Goal: Task Accomplishment & Management: Manage account settings

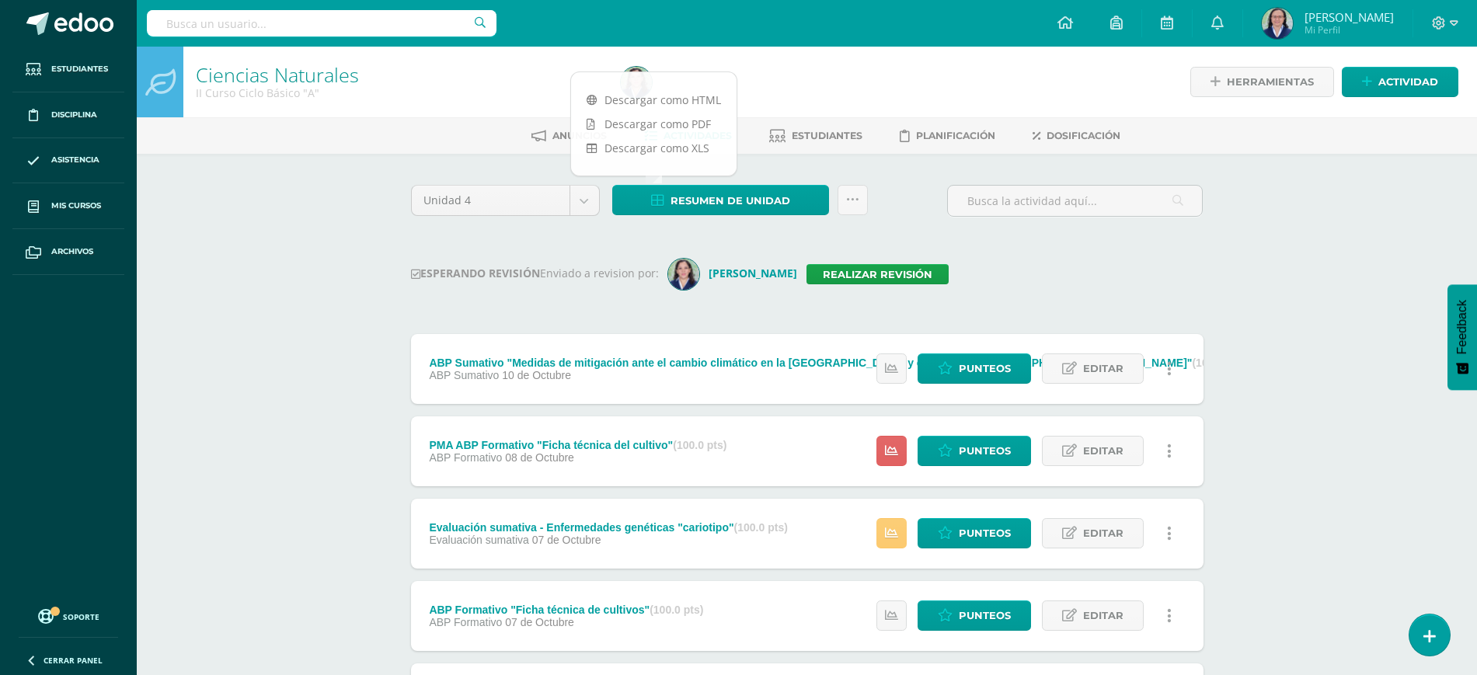
click at [486, 120] on div "Anuncios Actividades Estudiantes Planificación Dosificación" at bounding box center [826, 135] width 1378 height 37
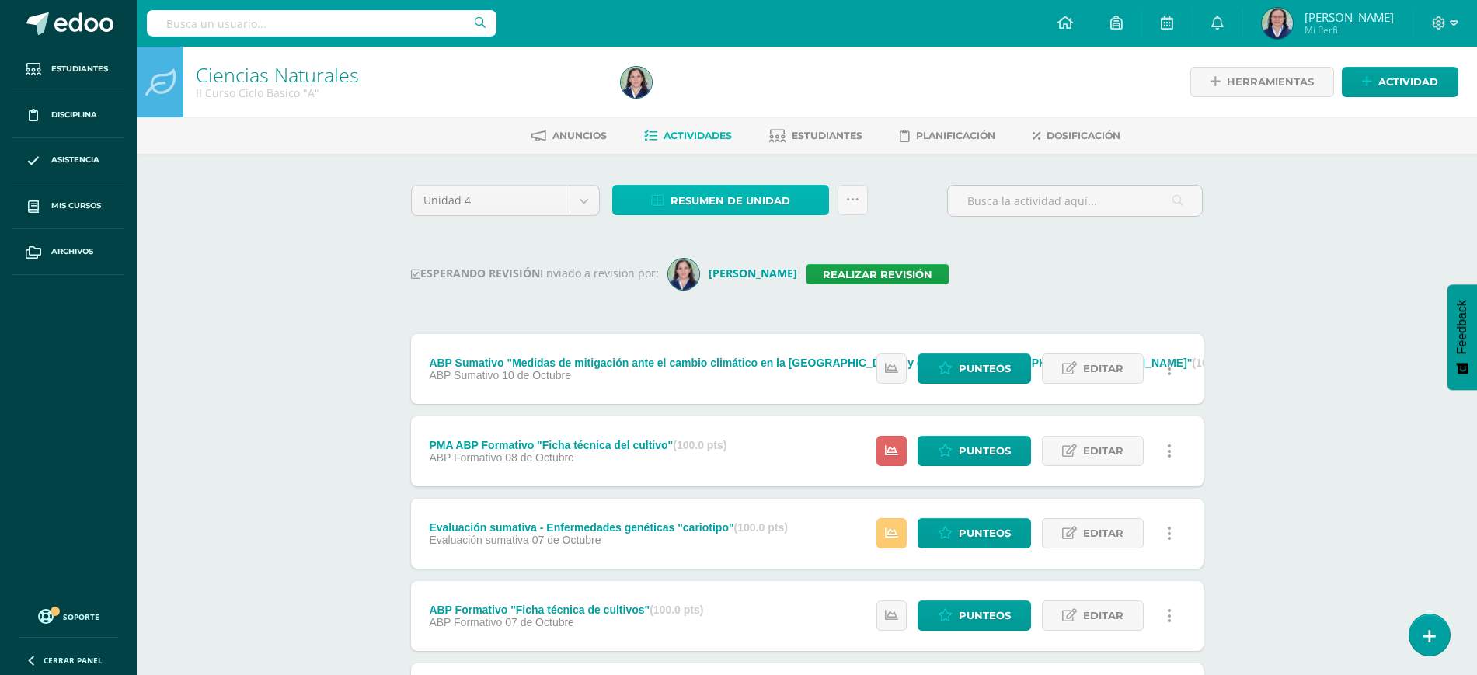
click at [733, 201] on span "Resumen de unidad" at bounding box center [731, 201] width 120 height 29
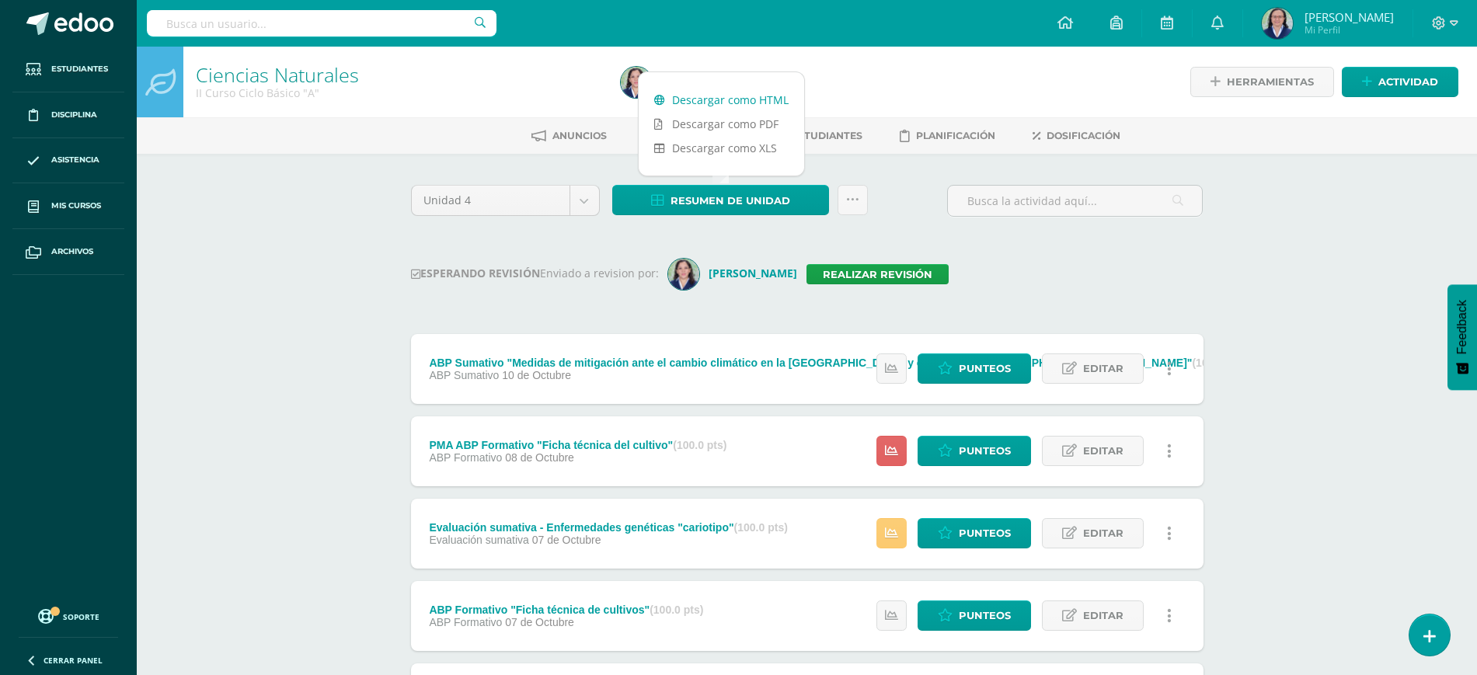
click at [719, 91] on link "Descargar como HTML" at bounding box center [722, 100] width 166 height 24
click at [911, 269] on link "Realizar revisión" at bounding box center [878, 274] width 142 height 20
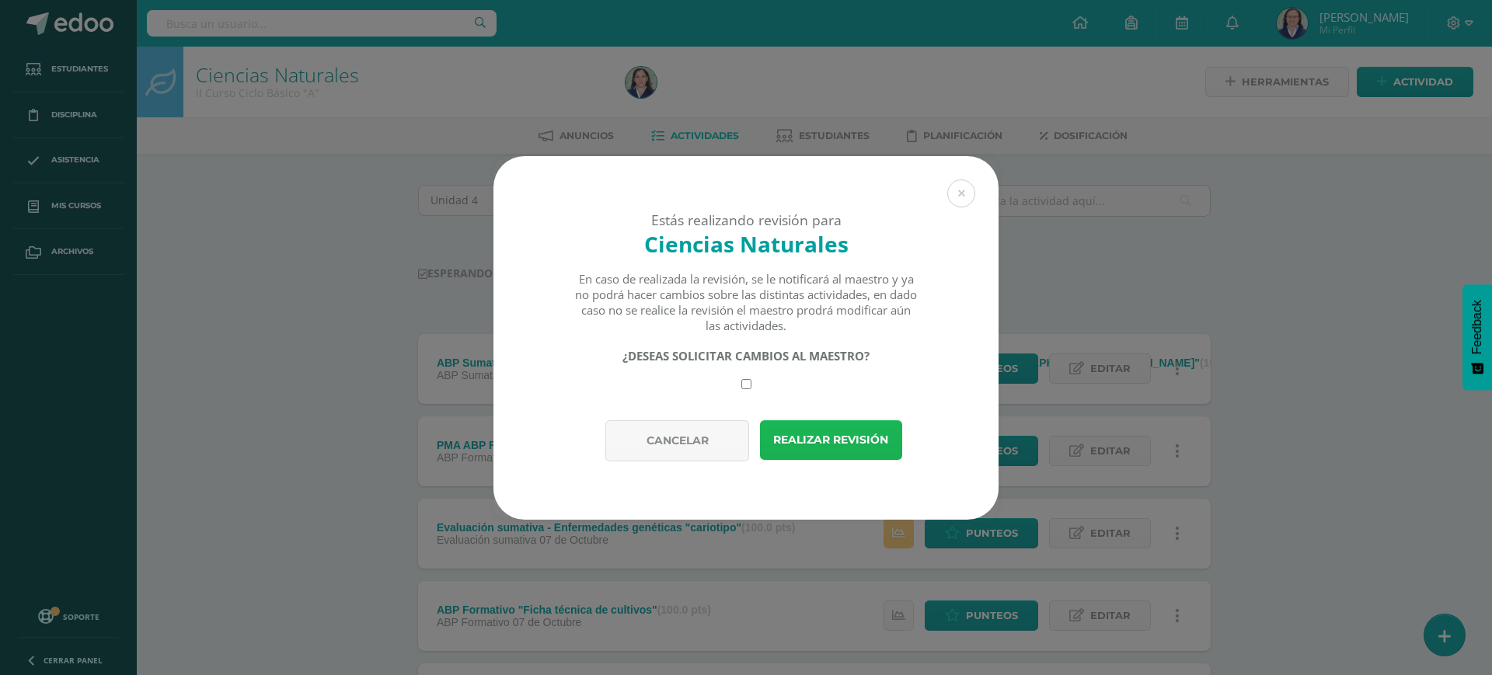
click at [833, 432] on button "Realizar revisión" at bounding box center [831, 440] width 142 height 40
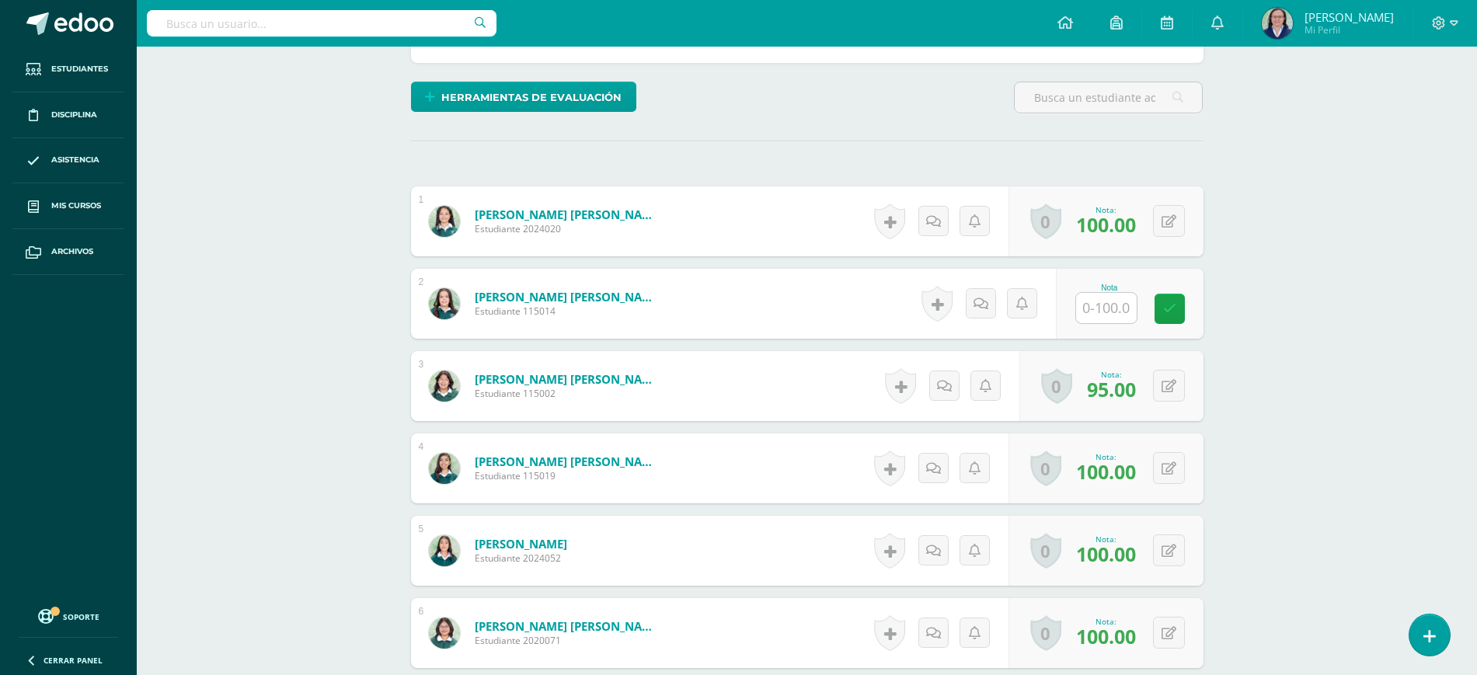
scroll to position [354, 0]
click at [1103, 305] on input "text" at bounding box center [1106, 307] width 61 height 30
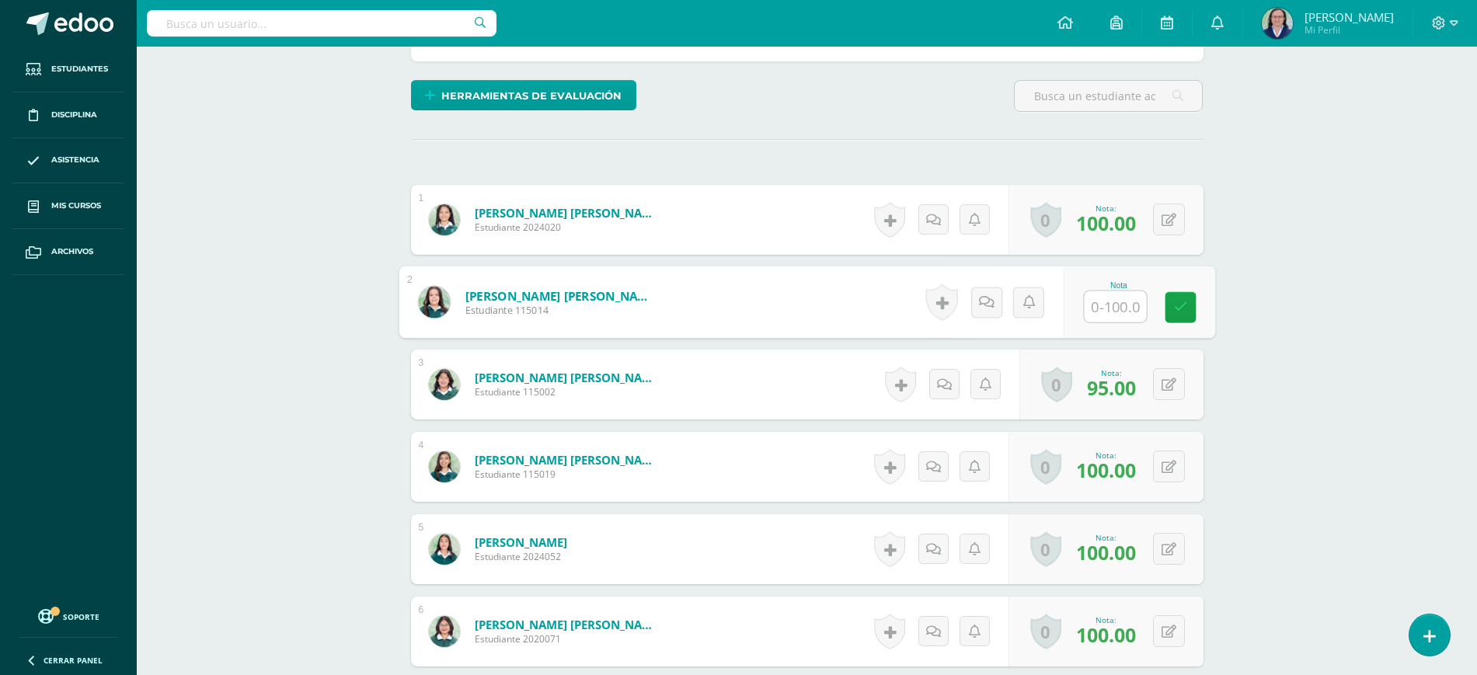
scroll to position [356, 0]
type input "65"
click at [1184, 297] on link at bounding box center [1180, 306] width 31 height 31
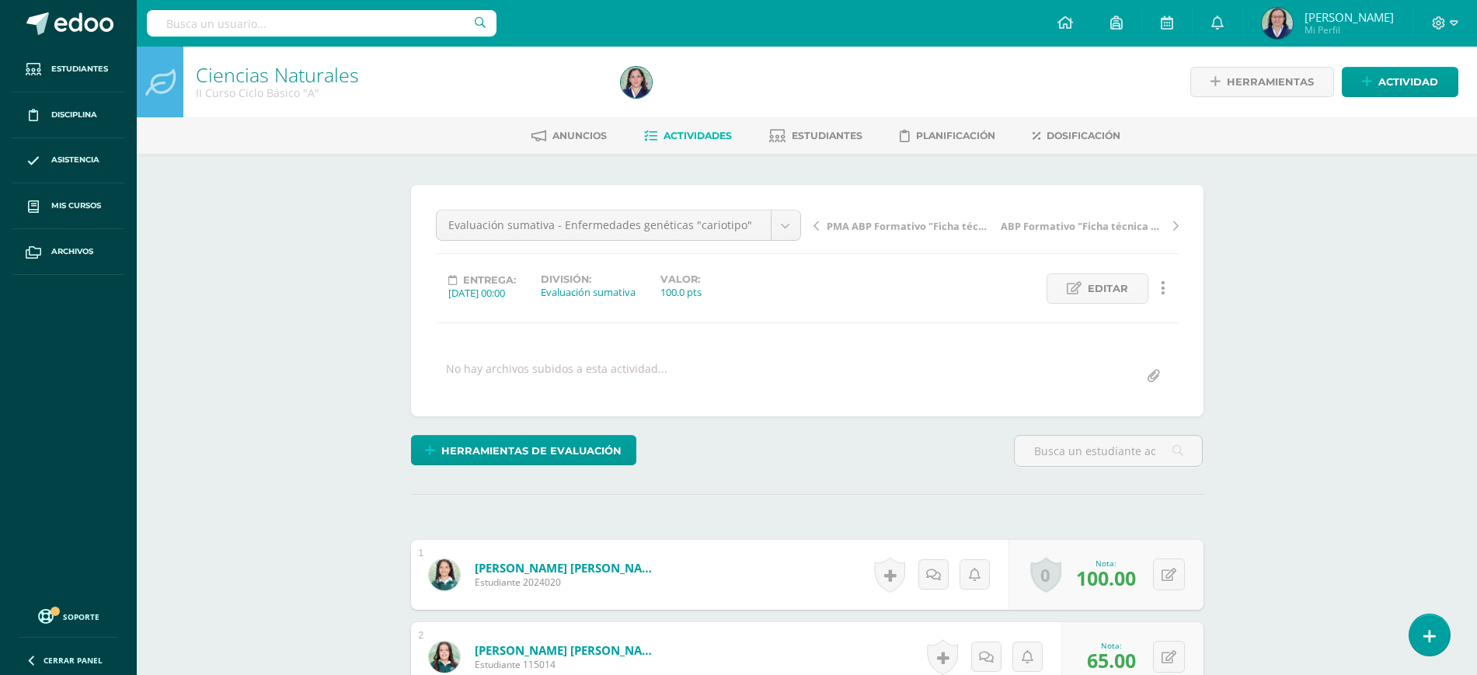
click at [288, 69] on link "Ciencias Naturales" at bounding box center [277, 74] width 163 height 26
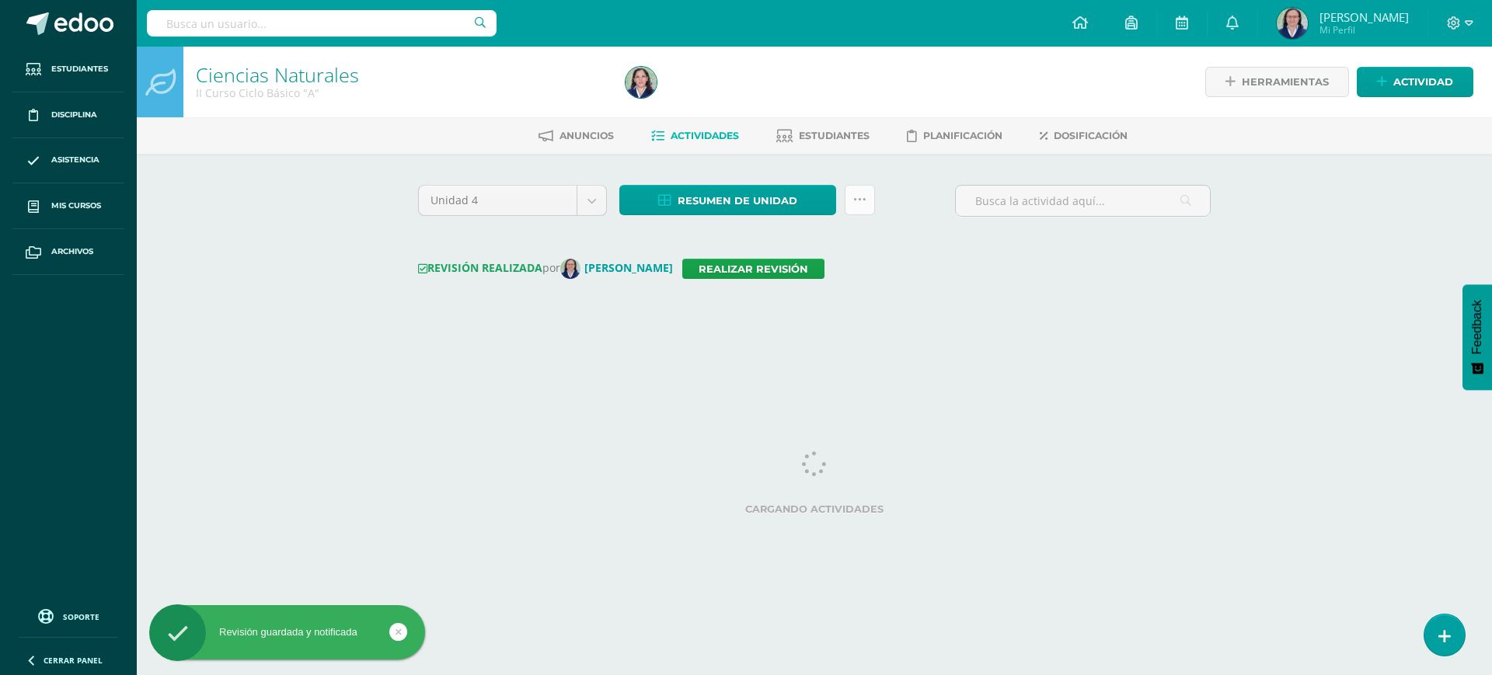
click at [849, 191] on link at bounding box center [860, 200] width 30 height 30
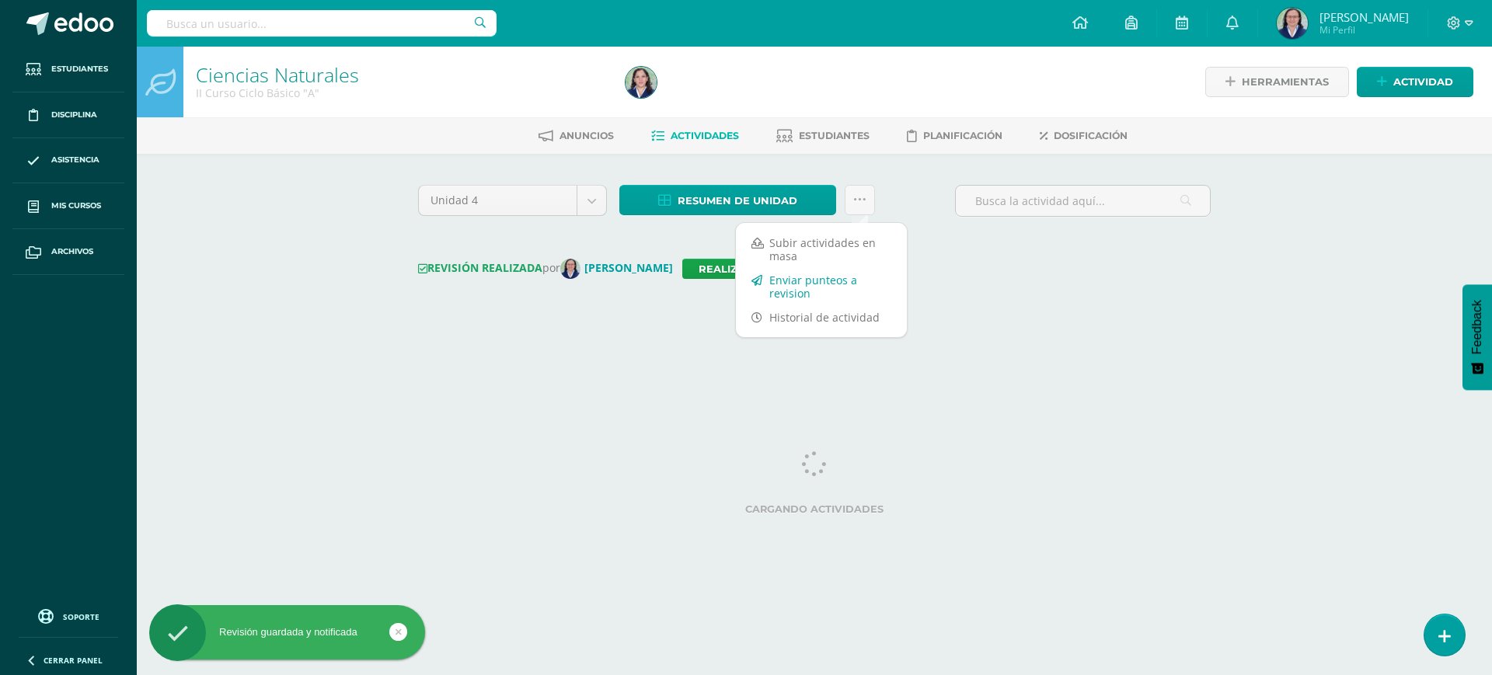
click at [785, 279] on link "Enviar punteos a revision" at bounding box center [821, 286] width 171 height 37
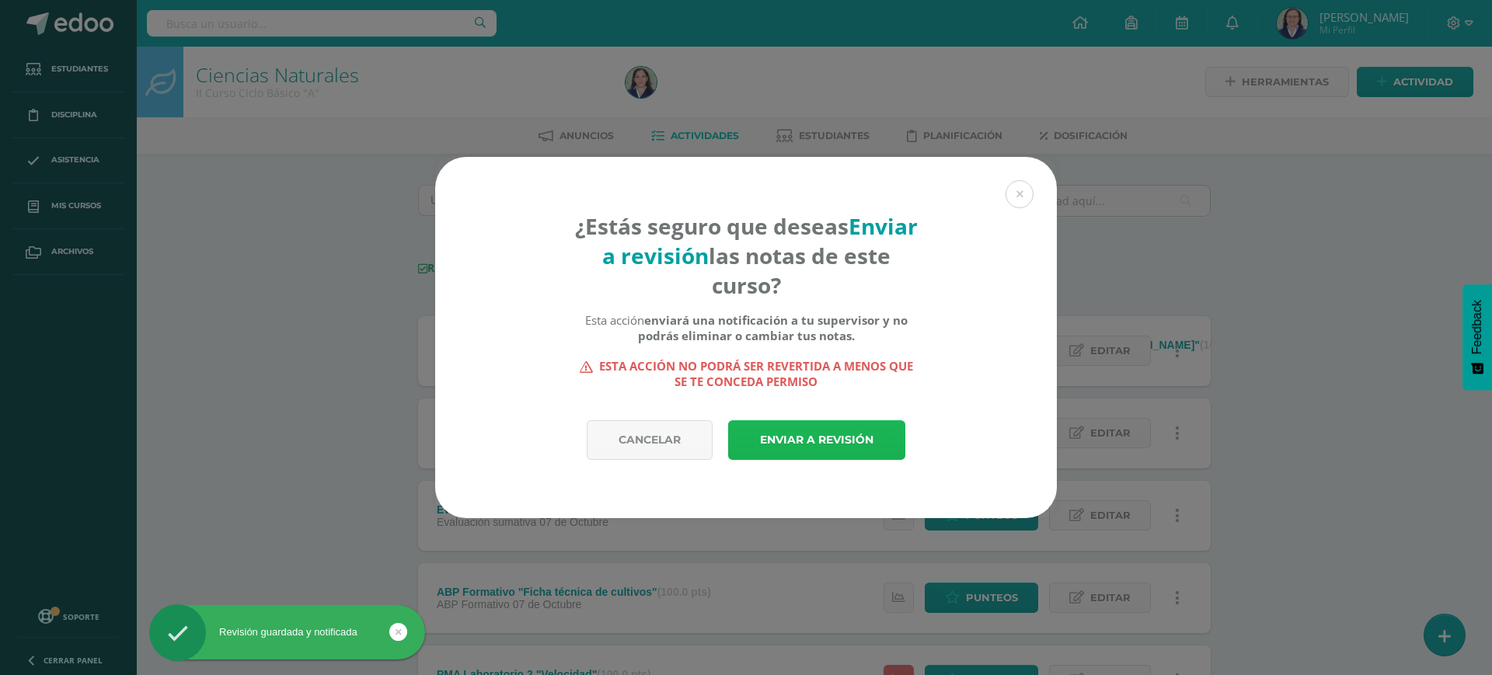
click at [785, 441] on link "Enviar a revisión" at bounding box center [816, 440] width 177 height 40
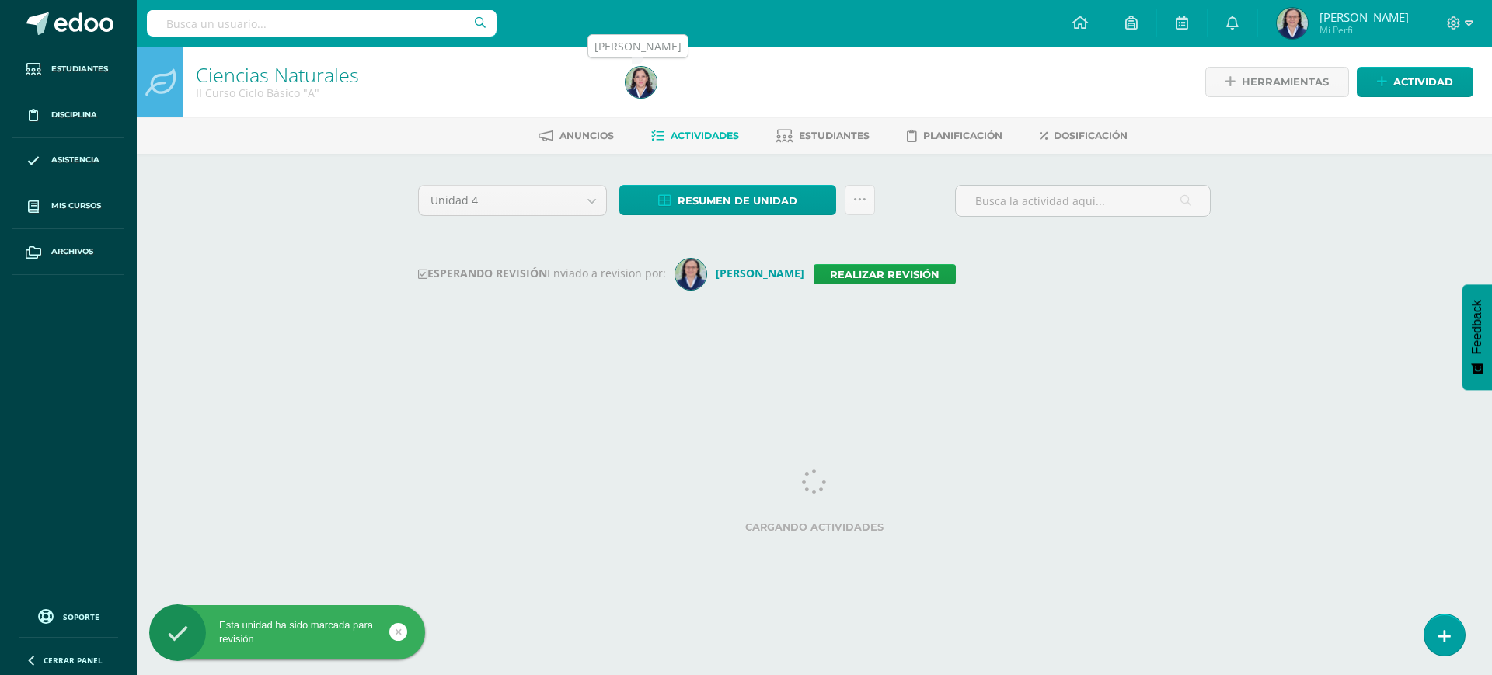
click at [648, 89] on img at bounding box center [641, 82] width 31 height 31
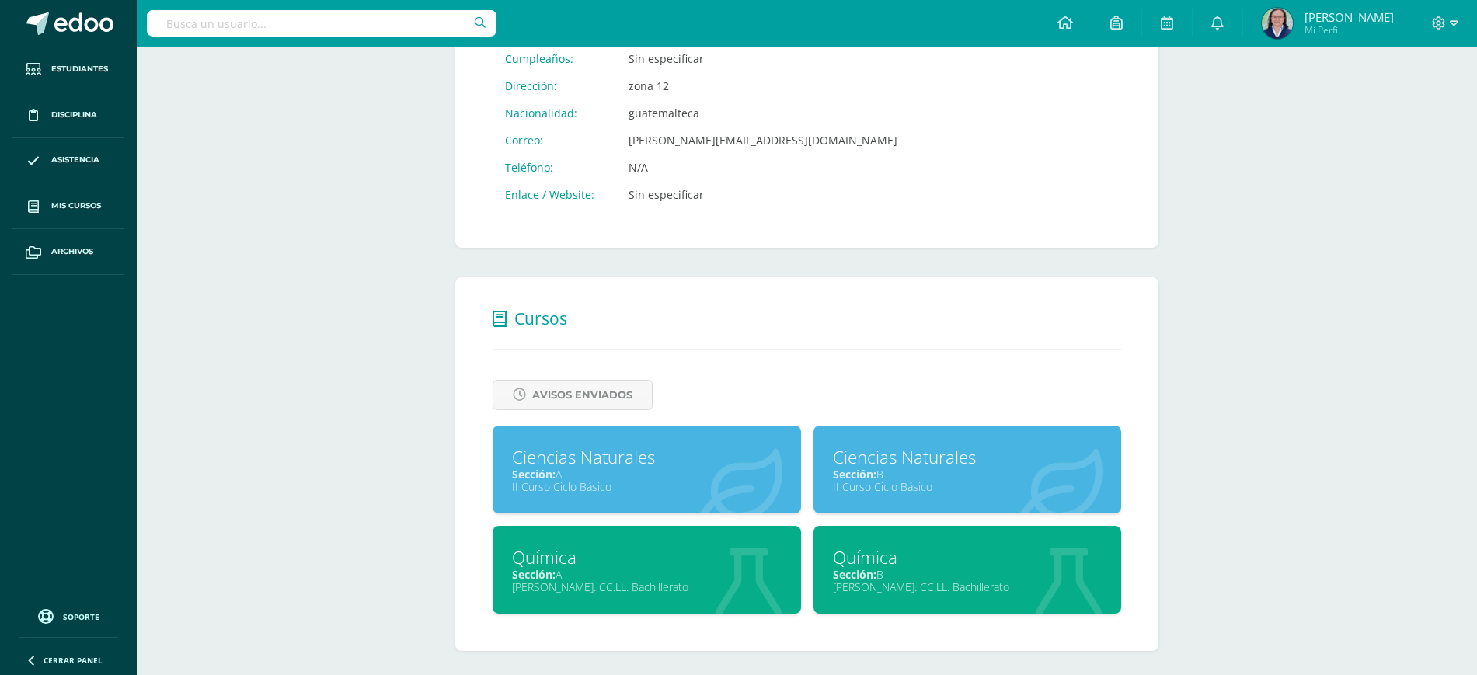
scroll to position [359, 0]
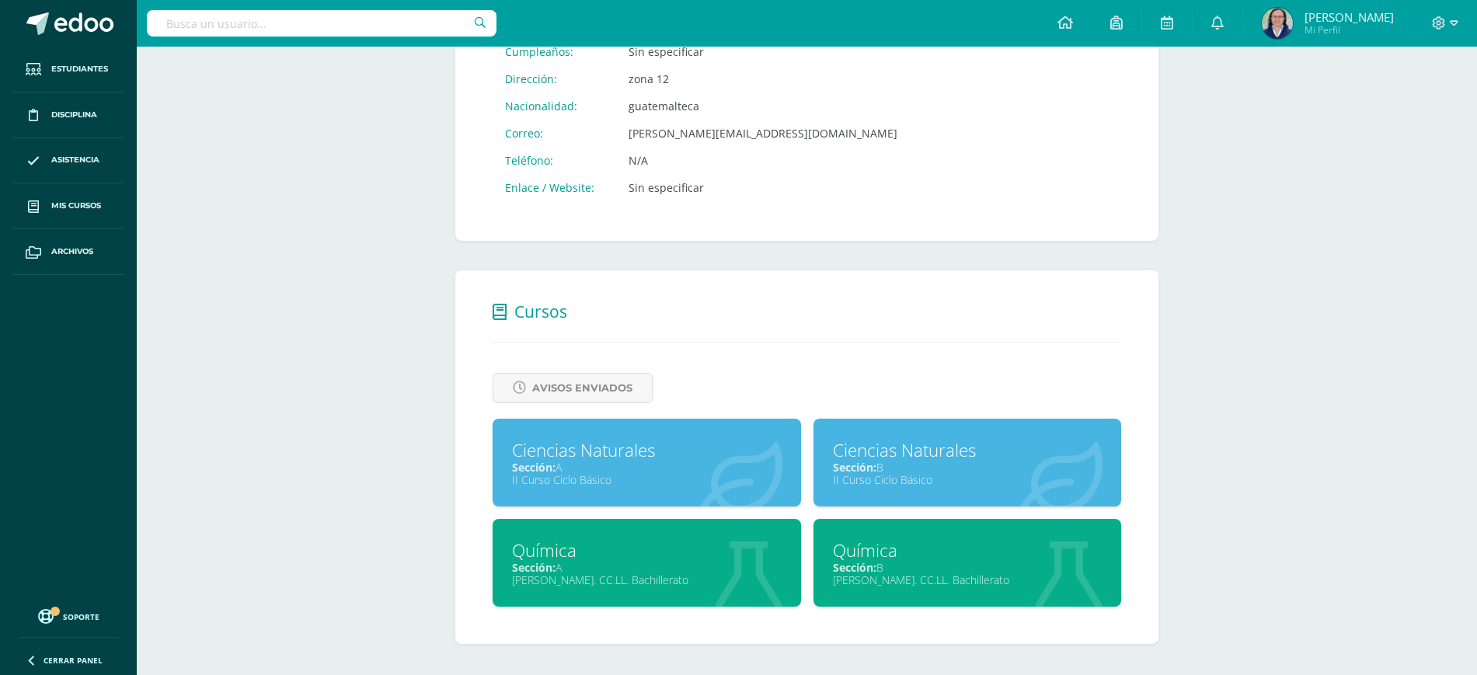
click at [978, 482] on div "II Curso Ciclo Básico" at bounding box center [968, 480] width 270 height 15
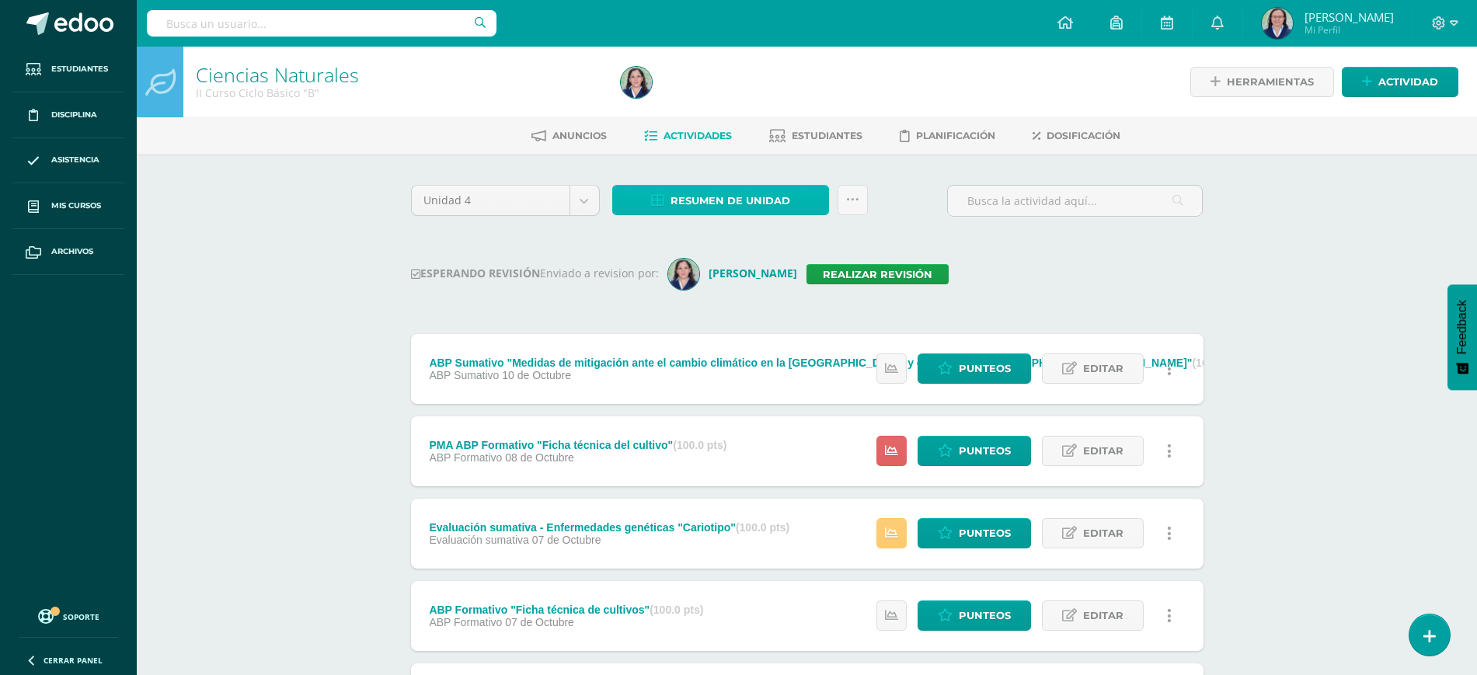
click at [789, 204] on span "Resumen de unidad" at bounding box center [731, 201] width 120 height 29
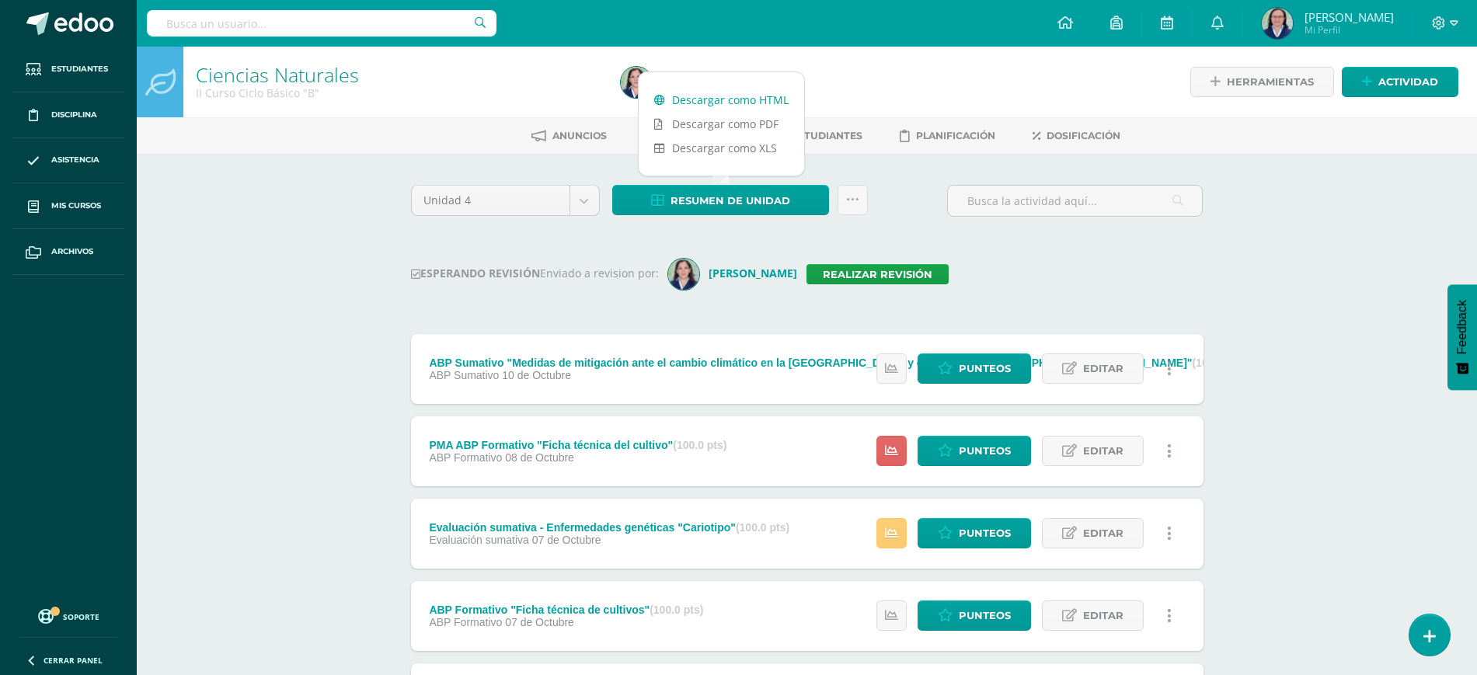
click at [727, 94] on link "Descargar como HTML" at bounding box center [722, 100] width 166 height 24
click at [872, 274] on link "Realizar revisión" at bounding box center [878, 274] width 142 height 20
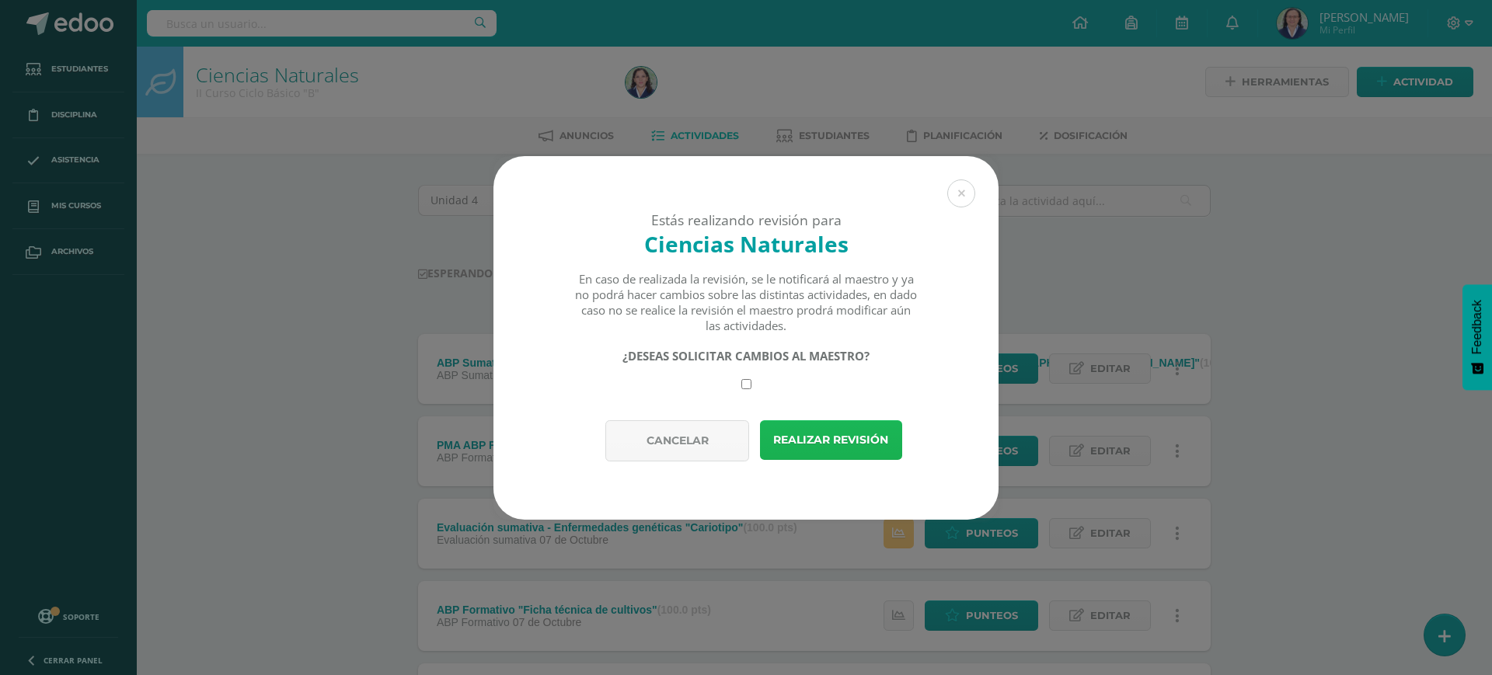
click at [855, 438] on button "Realizar revisión" at bounding box center [831, 440] width 142 height 40
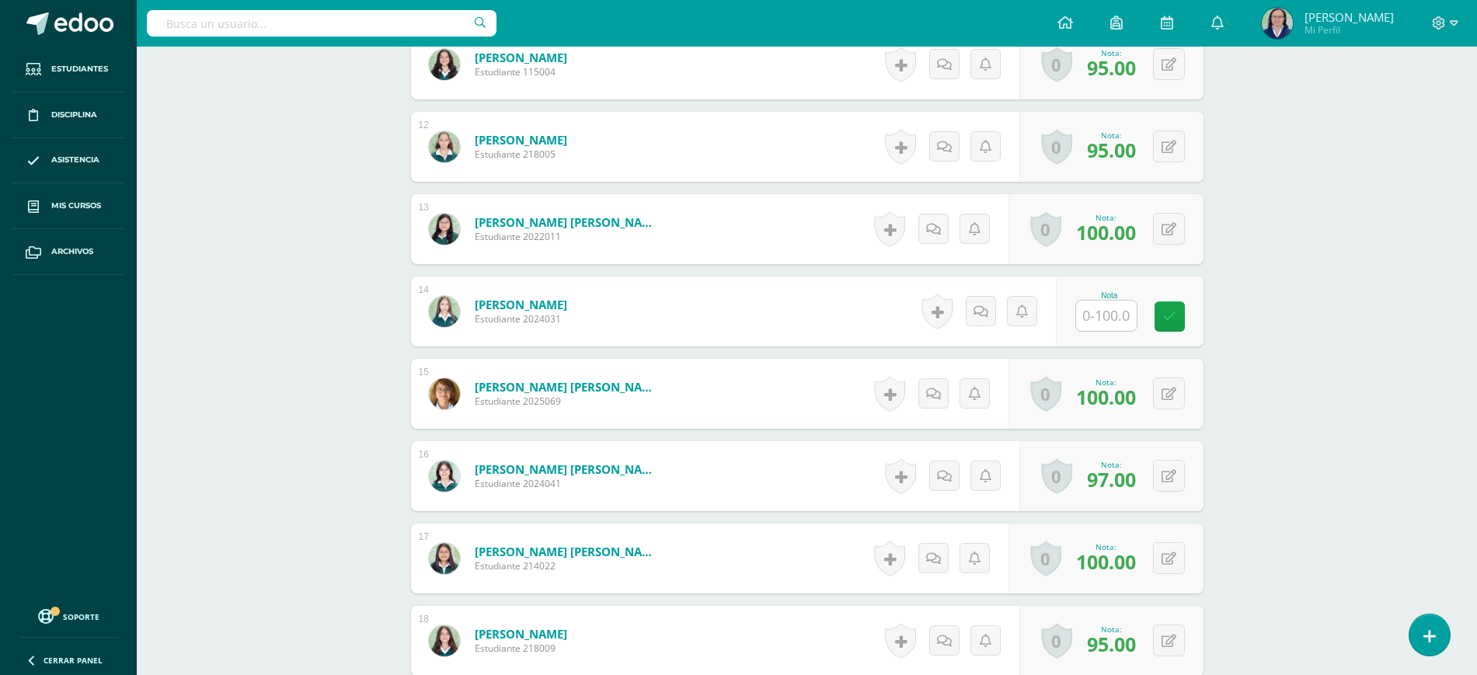
scroll to position [1335, 0]
click at [1103, 322] on input "text" at bounding box center [1115, 315] width 62 height 31
type input "100"
click at [1191, 316] on link at bounding box center [1180, 315] width 31 height 31
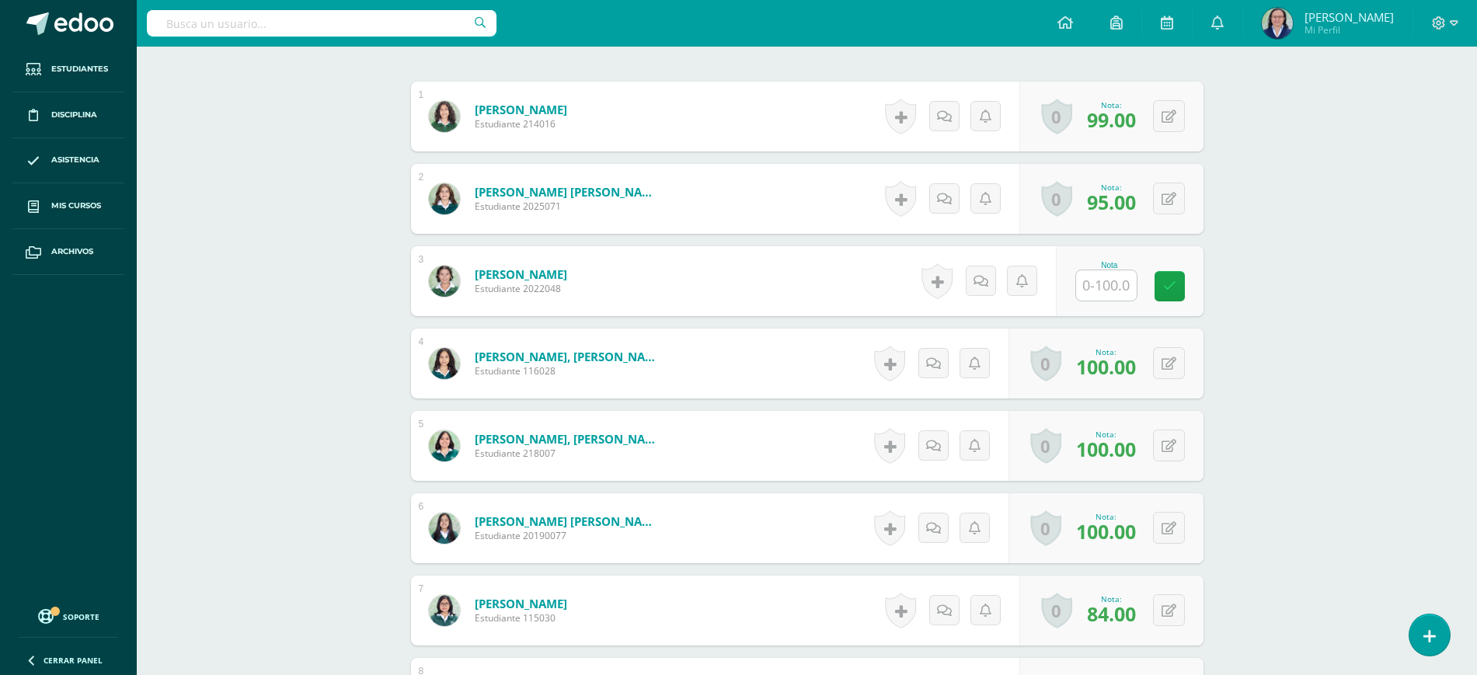
click at [1114, 289] on input "text" at bounding box center [1106, 285] width 61 height 30
type input "0"
click at [1200, 286] on div "Nota 0" at bounding box center [1130, 281] width 148 height 70
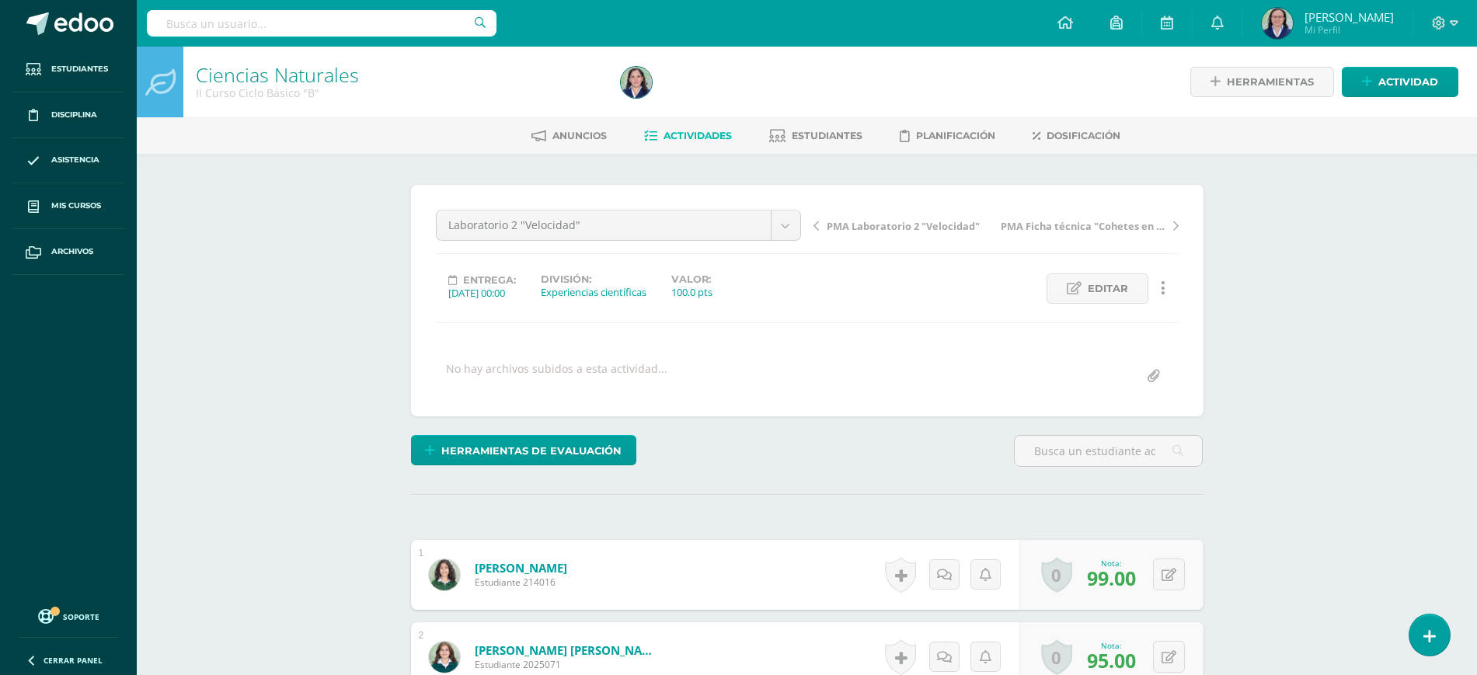
scroll to position [1, 0]
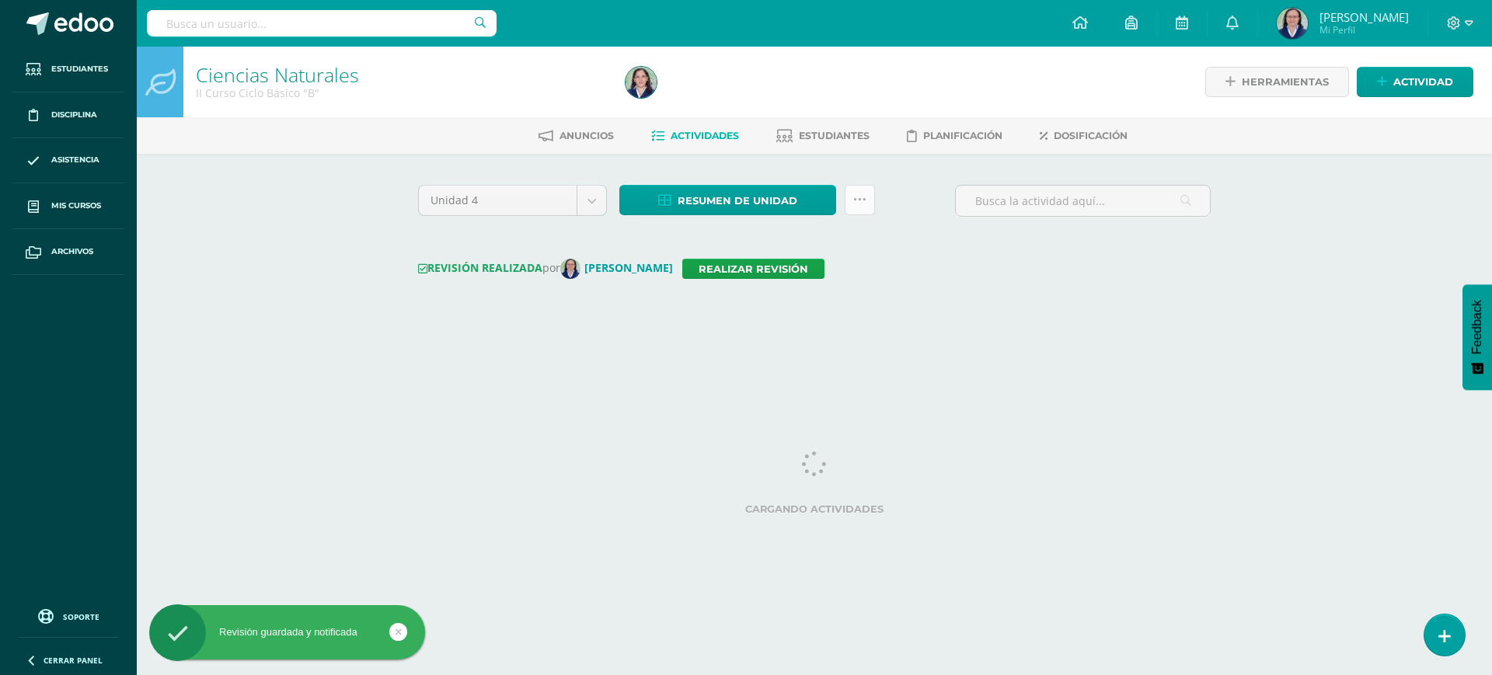
click at [862, 197] on icon at bounding box center [859, 200] width 13 height 13
click at [861, 201] on icon at bounding box center [859, 200] width 13 height 13
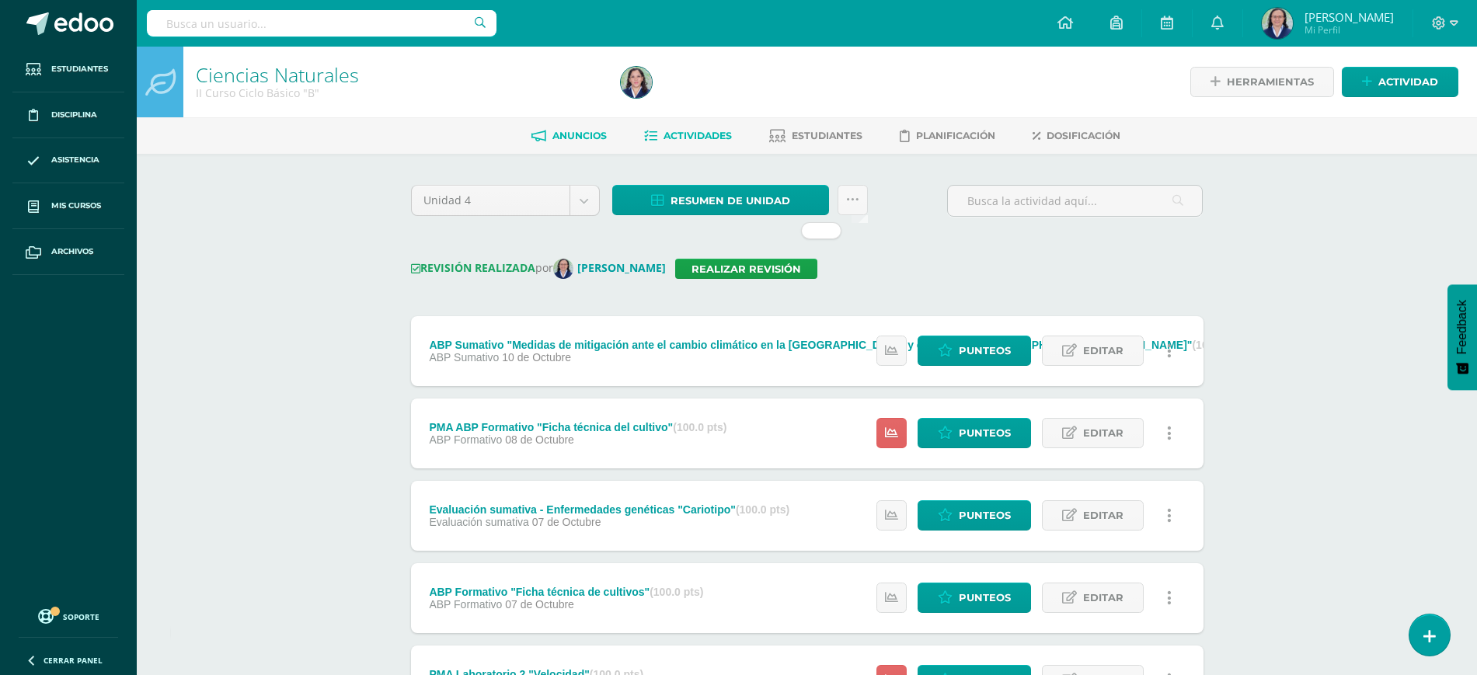
click at [584, 141] on span "Anuncios" at bounding box center [580, 136] width 54 height 12
click at [656, 139] on link "Actividades" at bounding box center [688, 136] width 88 height 25
click at [856, 194] on icon at bounding box center [852, 200] width 13 height 13
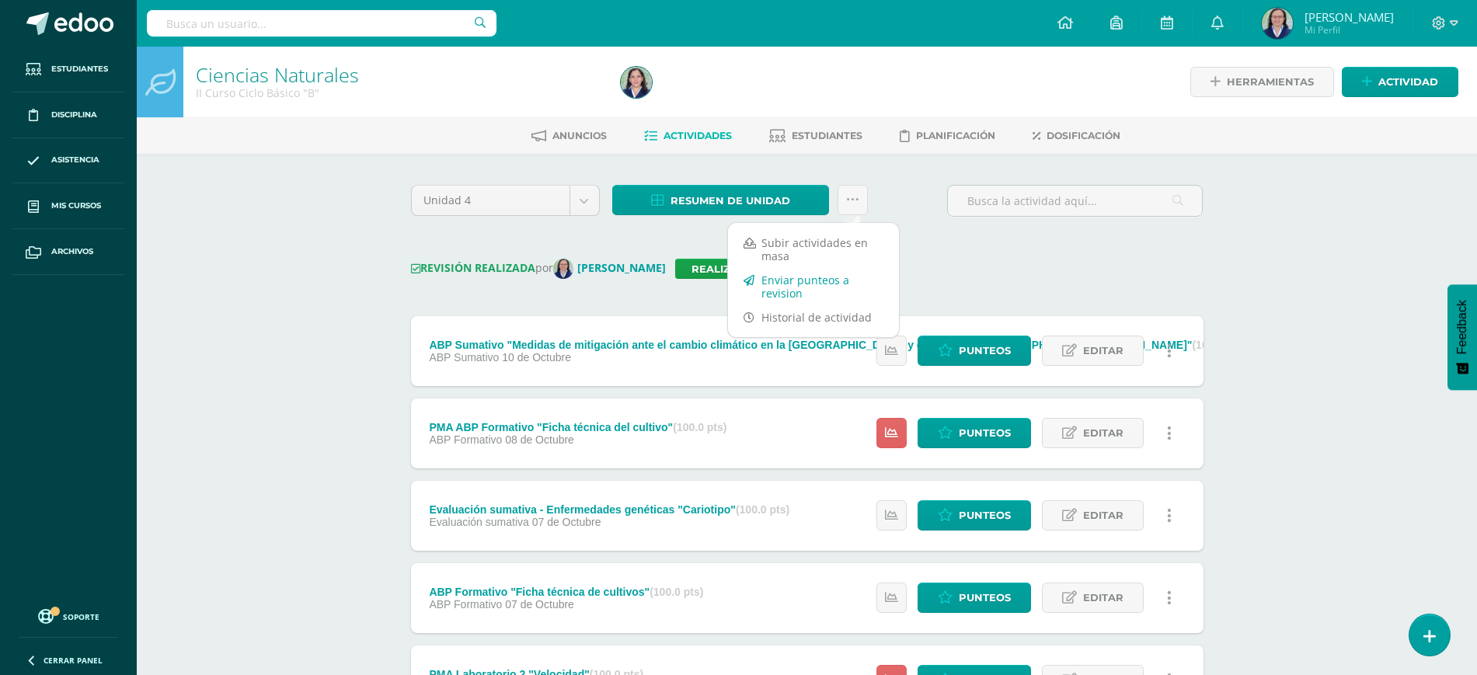
click at [784, 281] on link "Enviar punteos a revision" at bounding box center [813, 286] width 171 height 37
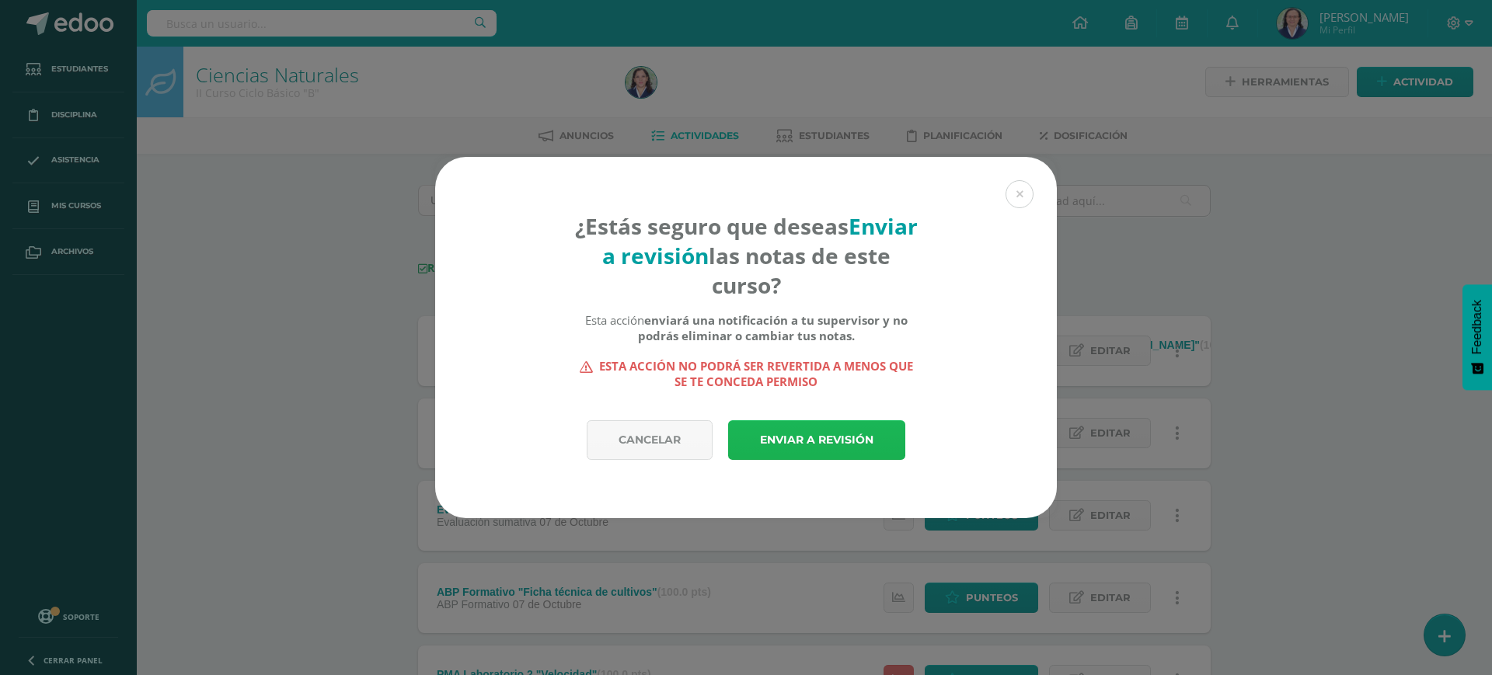
click at [843, 438] on link "Enviar a revisión" at bounding box center [816, 440] width 177 height 40
